Goal: Task Accomplishment & Management: Use online tool/utility

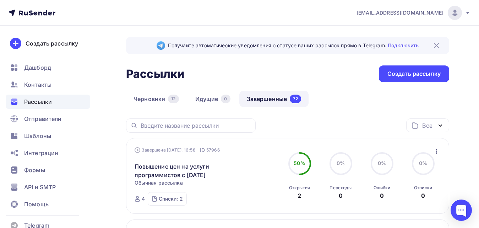
click at [435, 153] on icon "button" at bounding box center [436, 151] width 9 height 9
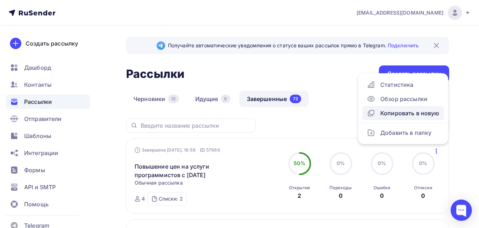
click at [392, 111] on div "Копировать в новую" at bounding box center [403, 113] width 73 height 9
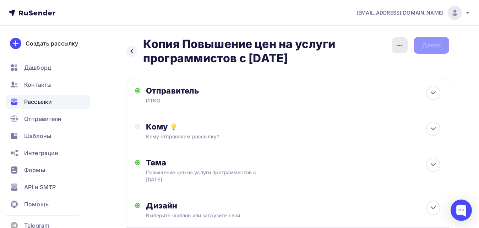
click at [401, 44] on icon "button" at bounding box center [399, 45] width 9 height 9
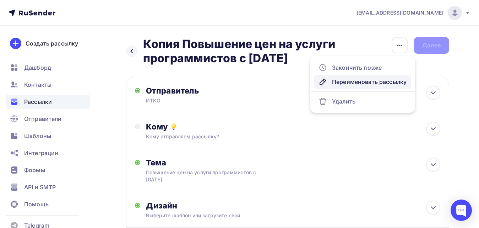
click at [351, 83] on div "Переименовать рассылку" at bounding box center [362, 81] width 88 height 9
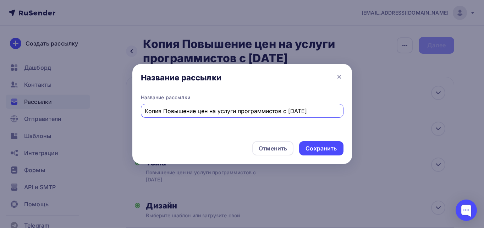
click at [164, 110] on input "Копия Повышение цен на услуги программистов с 01.10.2025г." at bounding box center [242, 110] width 195 height 9
type input "Повышение цен на услуги программистов с [DATE]"
click at [311, 147] on div "Сохранить" at bounding box center [321, 148] width 31 height 8
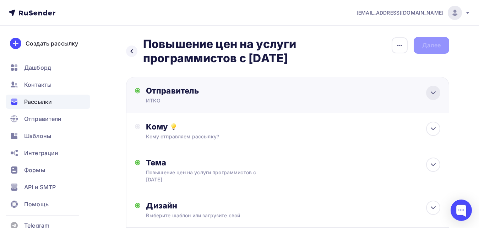
click at [429, 94] on icon at bounding box center [433, 92] width 9 height 9
type input "ИТКО"
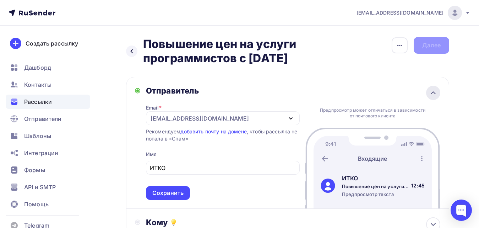
click at [429, 94] on icon at bounding box center [433, 92] width 9 height 9
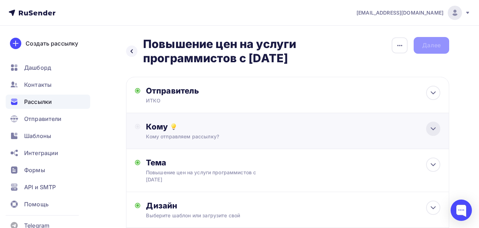
click at [432, 130] on icon at bounding box center [433, 128] width 9 height 9
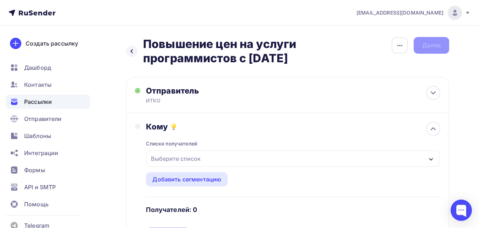
click at [431, 157] on icon "button" at bounding box center [431, 159] width 6 height 6
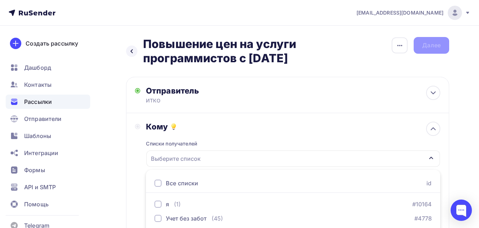
scroll to position [84, 0]
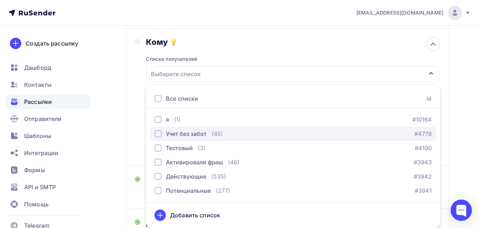
click at [159, 133] on div "button" at bounding box center [157, 133] width 7 height 7
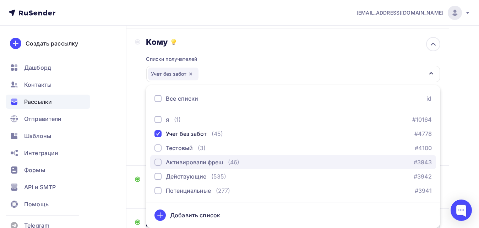
click at [155, 161] on div "button" at bounding box center [157, 161] width 7 height 7
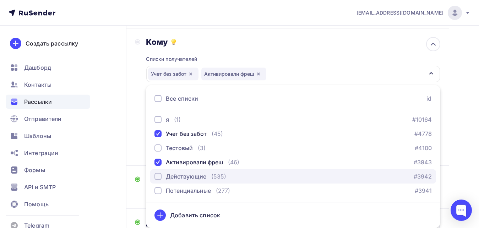
click at [158, 175] on div "button" at bounding box center [157, 176] width 7 height 7
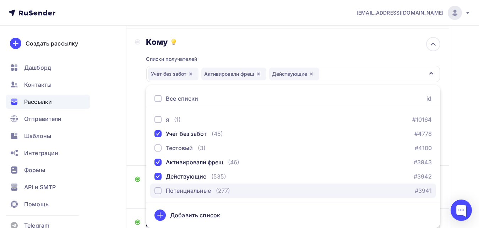
click at [160, 190] on div "button" at bounding box center [157, 190] width 7 height 7
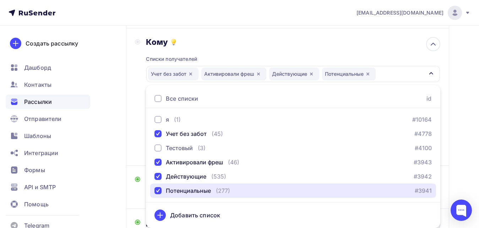
scroll to position [155, 0]
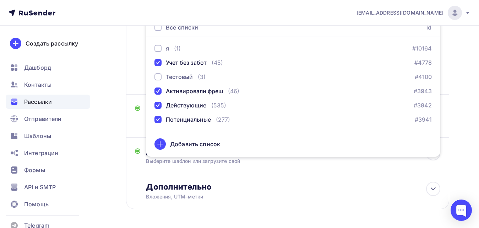
click at [114, 162] on div "Назад Повышение цен на услуги программистов с 01.10.2025г. Повышение цен на усл…" at bounding box center [239, 62] width 479 height 384
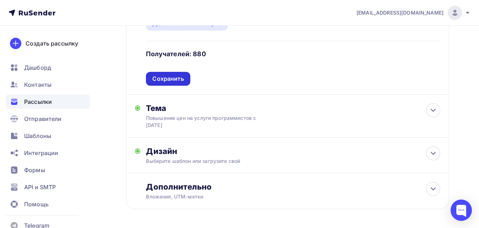
click at [169, 80] on div "Сохранить" at bounding box center [167, 79] width 31 height 8
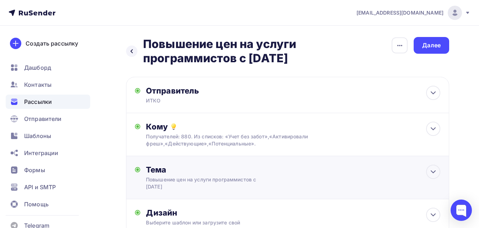
scroll to position [35, 0]
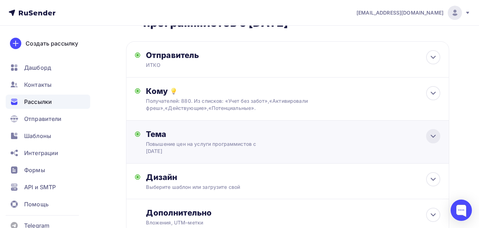
click at [428, 135] on div at bounding box center [433, 136] width 14 height 14
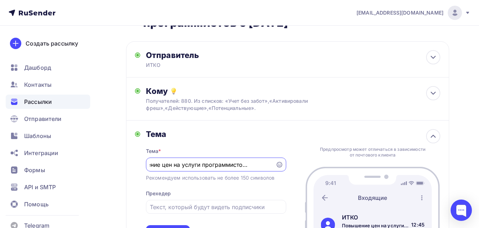
scroll to position [106, 0]
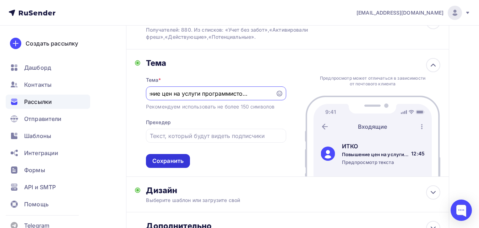
click at [161, 163] on div "Сохранить" at bounding box center [167, 161] width 31 height 8
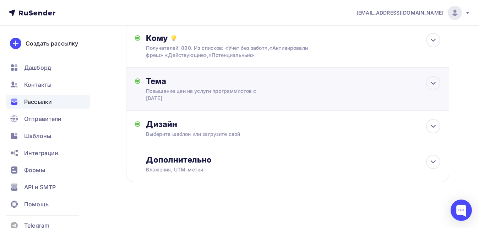
scroll to position [88, 0]
click at [434, 126] on icon at bounding box center [433, 126] width 4 height 2
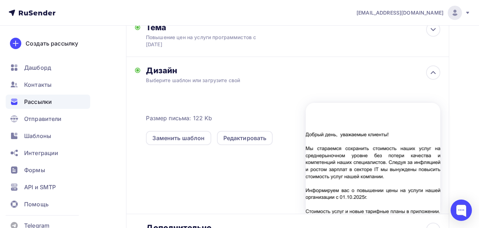
scroll to position [177, 0]
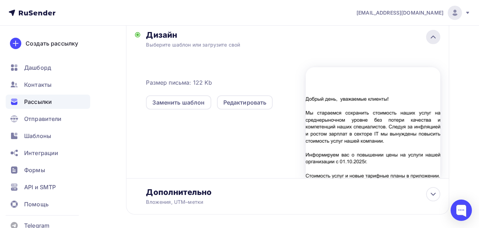
click at [435, 37] on icon at bounding box center [433, 37] width 9 height 9
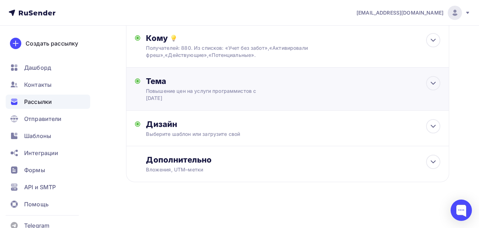
scroll to position [88, 0]
click at [429, 163] on icon at bounding box center [433, 161] width 9 height 9
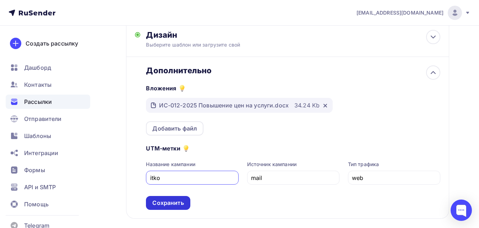
click at [178, 204] on div "Сохранить" at bounding box center [167, 202] width 31 height 8
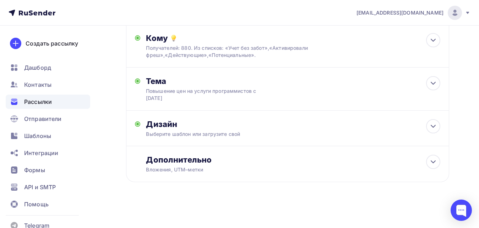
scroll to position [0, 0]
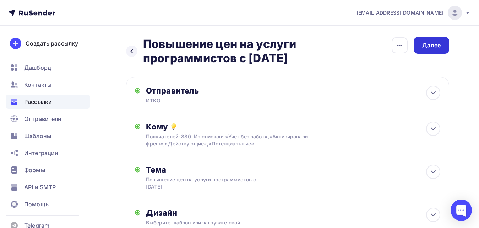
click at [429, 44] on div "Далее" at bounding box center [431, 45] width 18 height 8
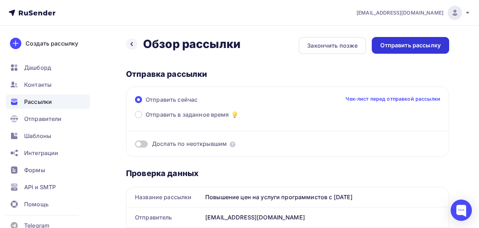
click at [416, 45] on div "Отправить рассылку" at bounding box center [410, 45] width 60 height 8
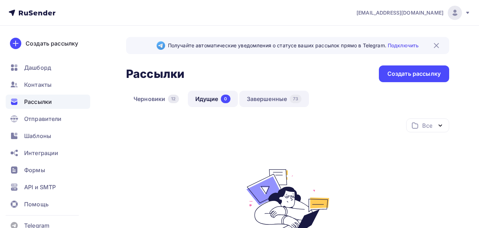
click at [280, 100] on link "Завершенные 73" at bounding box center [274, 99] width 70 height 16
